Goal: Use online tool/utility: Utilize a website feature to perform a specific function

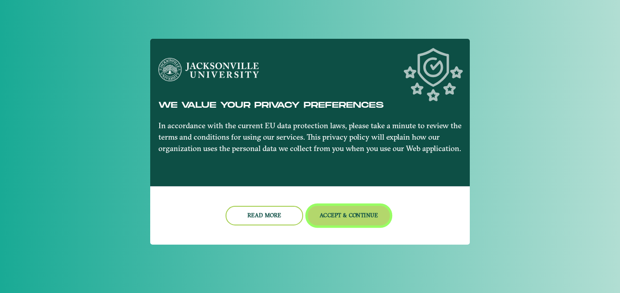
click at [351, 219] on button "Accept & Continue" at bounding box center [349, 216] width 83 height 20
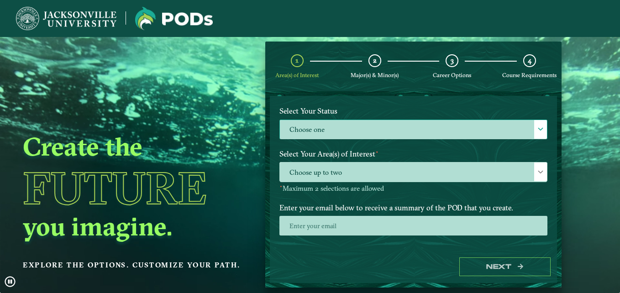
scroll to position [79, 0]
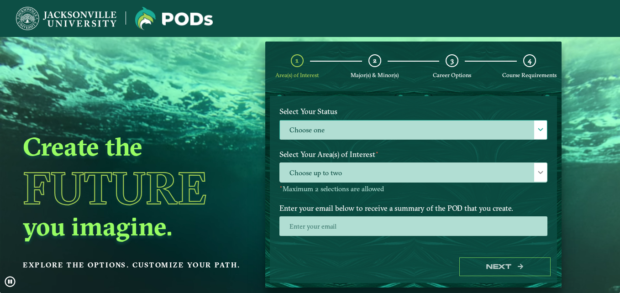
click at [342, 130] on label "Choose one" at bounding box center [413, 130] width 267 height 20
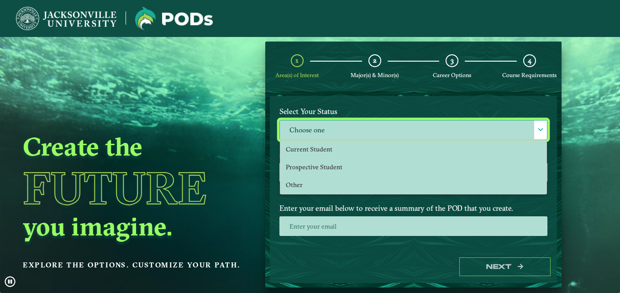
scroll to position [5, 42]
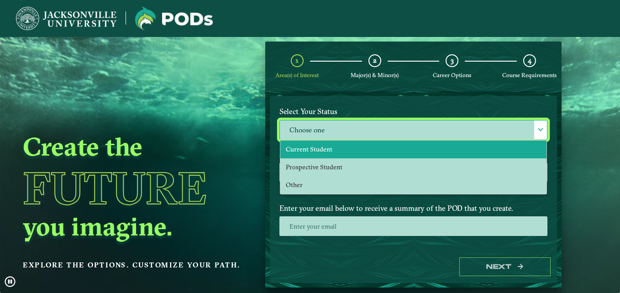
click at [319, 151] on span "Current Student" at bounding box center [309, 149] width 47 height 8
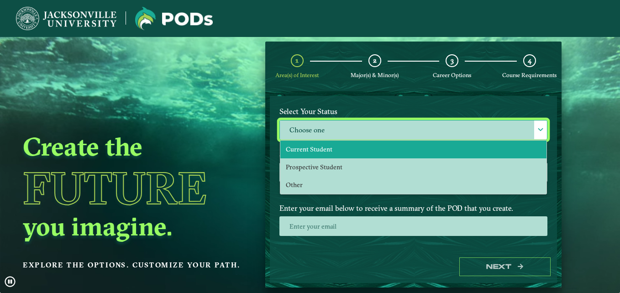
select select "[object Object]"
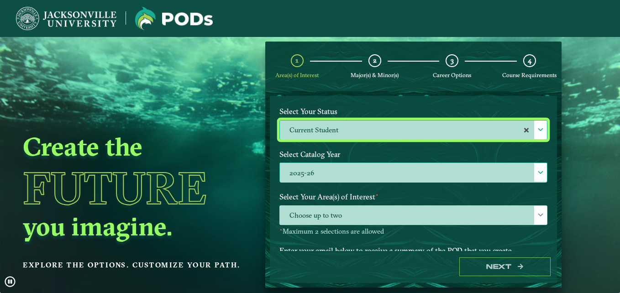
click at [323, 169] on label "2025-26" at bounding box center [413, 173] width 267 height 20
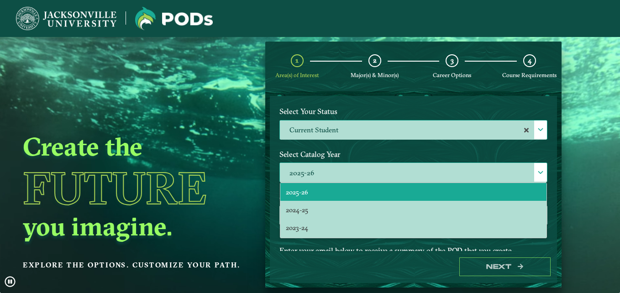
click at [323, 192] on li "2025-26" at bounding box center [413, 192] width 266 height 18
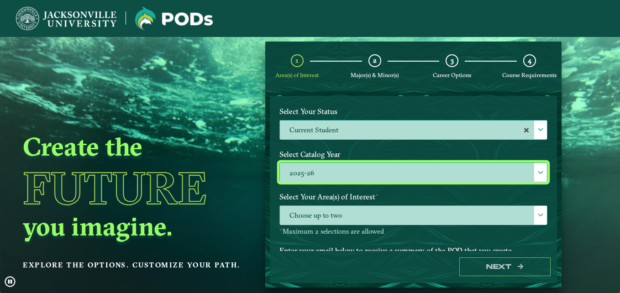
click at [349, 222] on span "Choose up to two" at bounding box center [413, 216] width 267 height 20
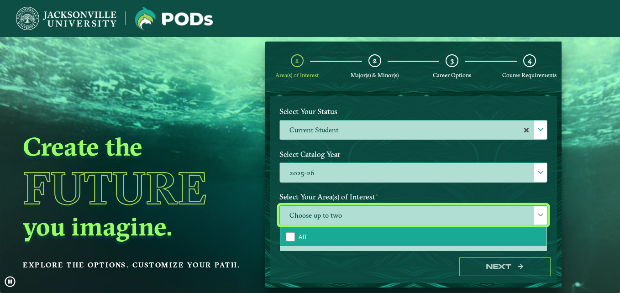
click at [346, 239] on li "All" at bounding box center [413, 236] width 266 height 19
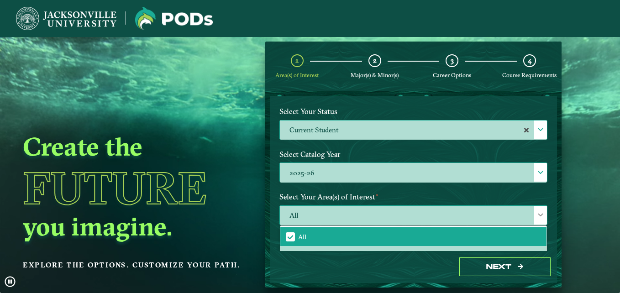
click at [363, 213] on span "All" at bounding box center [413, 216] width 267 height 20
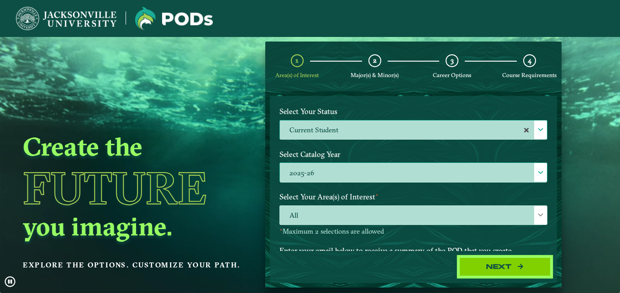
click at [485, 266] on button "Next" at bounding box center [504, 266] width 91 height 19
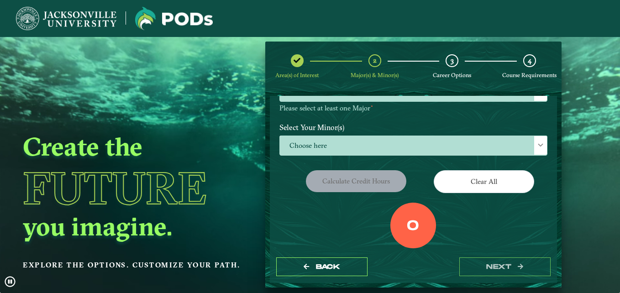
scroll to position [98, 0]
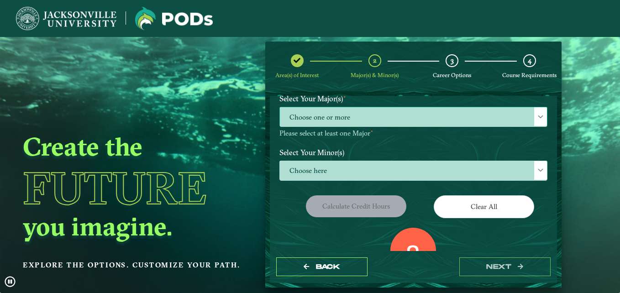
click at [346, 119] on span "Choose one or more" at bounding box center [413, 117] width 267 height 20
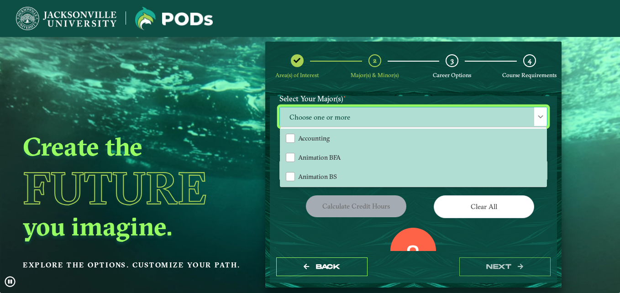
scroll to position [5, 42]
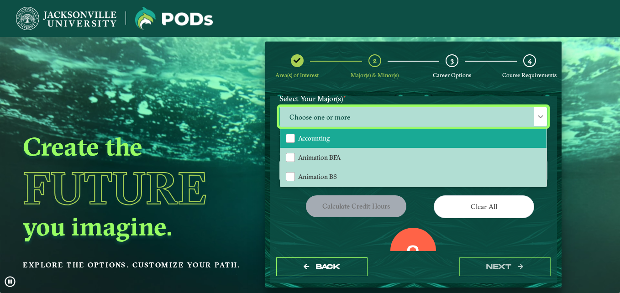
click at [332, 136] on li "Accounting" at bounding box center [413, 138] width 266 height 19
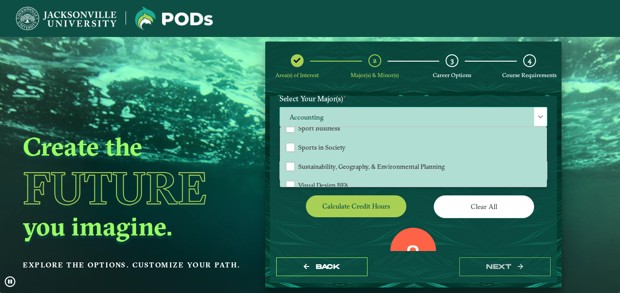
scroll to position [766, 0]
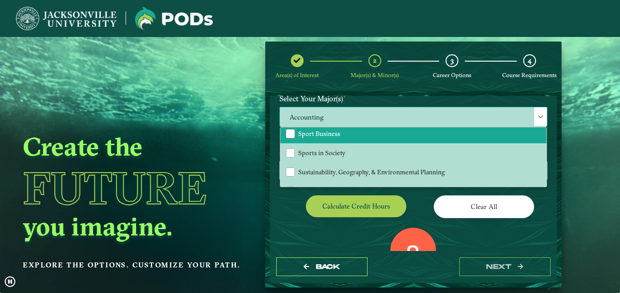
click at [346, 134] on li "Sport Business" at bounding box center [413, 133] width 266 height 19
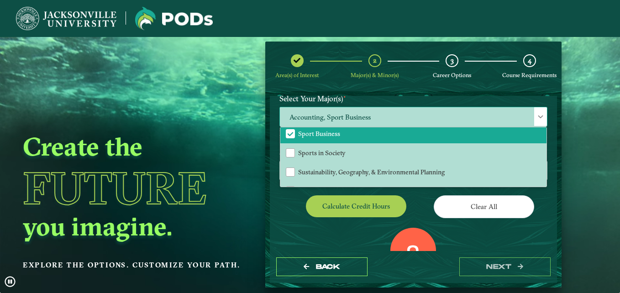
click at [376, 111] on span "Accounting, Sport Business" at bounding box center [413, 117] width 267 height 20
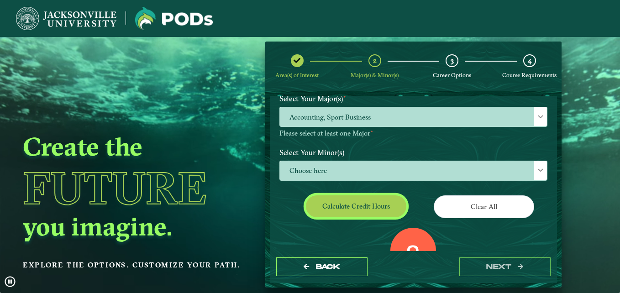
click at [381, 206] on button "Calculate credit hours" at bounding box center [356, 205] width 100 height 21
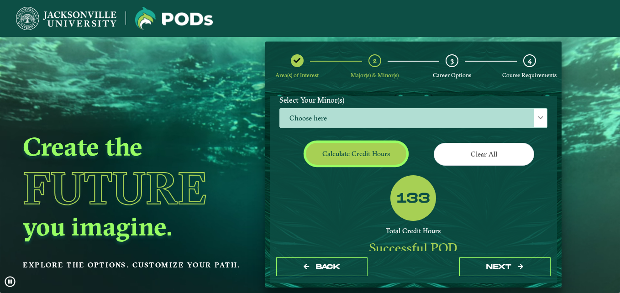
scroll to position [149, 0]
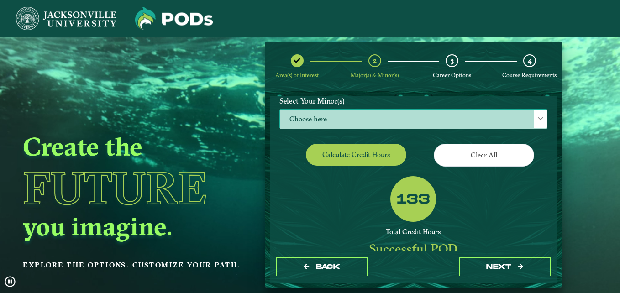
click at [356, 124] on span "Choose here" at bounding box center [413, 120] width 267 height 20
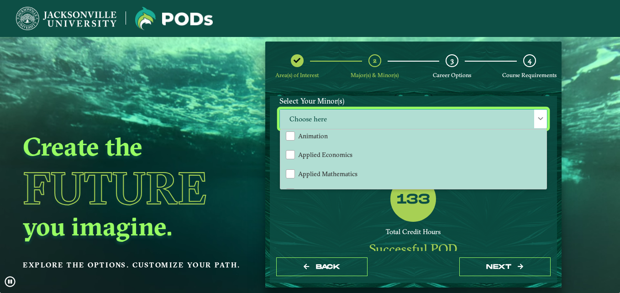
scroll to position [0, 0]
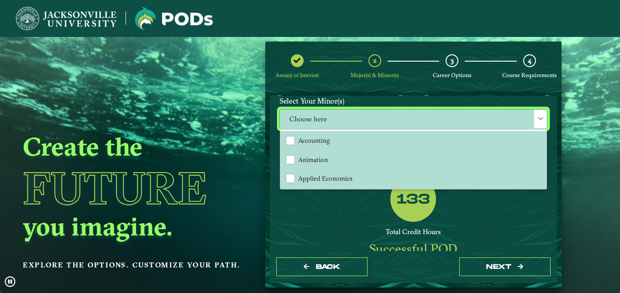
click at [335, 113] on span "Choose here" at bounding box center [413, 120] width 267 height 20
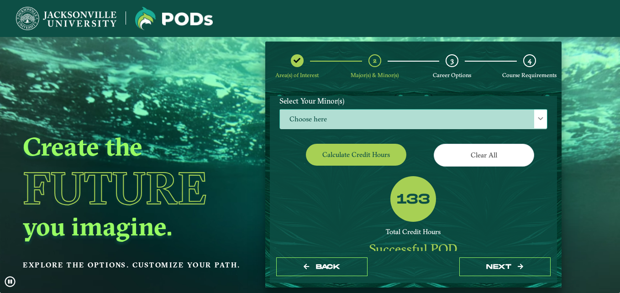
scroll to position [100, 0]
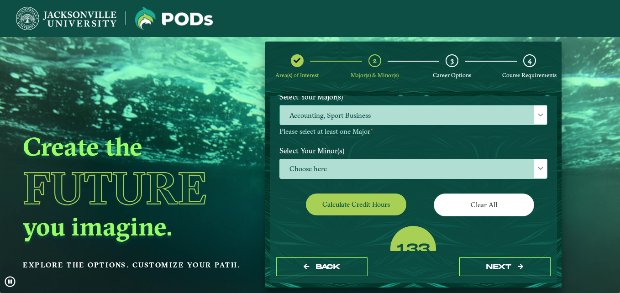
click at [346, 123] on span "Accounting, Sport Business" at bounding box center [413, 115] width 267 height 20
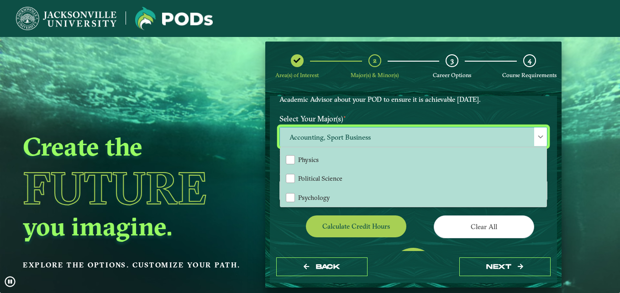
scroll to position [684, 0]
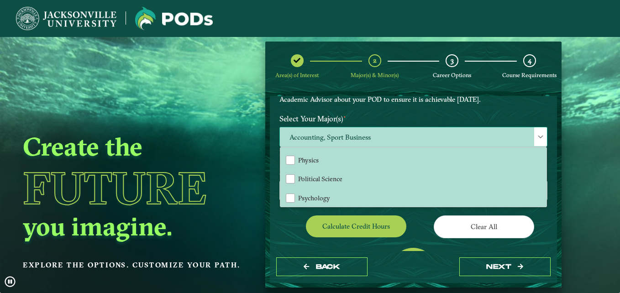
click at [346, 133] on span "Accounting, Sport Business" at bounding box center [413, 137] width 267 height 20
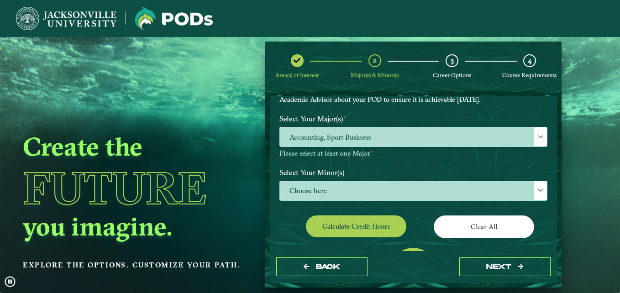
click at [430, 113] on label "Select Your Major(s) ⋆" at bounding box center [413, 118] width 282 height 17
